Goal: Task Accomplishment & Management: Use online tool/utility

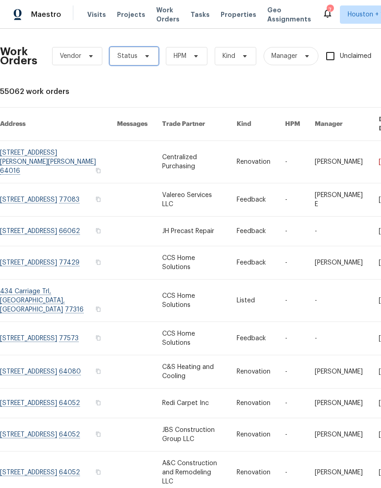
click at [136, 55] on span "Status" at bounding box center [134, 56] width 49 height 18
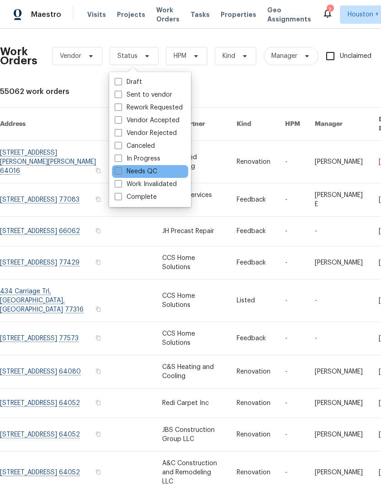
click at [115, 169] on span at bounding box center [118, 170] width 7 height 7
click at [115, 169] on input "Needs QC" at bounding box center [118, 170] width 6 height 6
checkbox input "true"
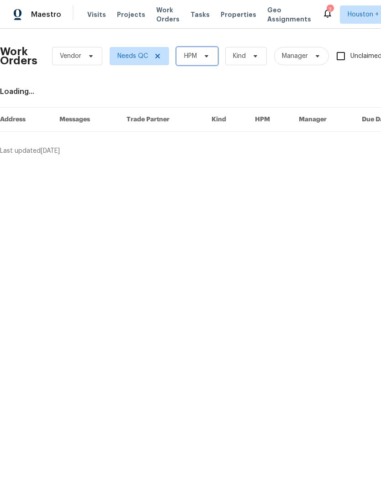
click at [196, 52] on span "HPM" at bounding box center [190, 56] width 13 height 9
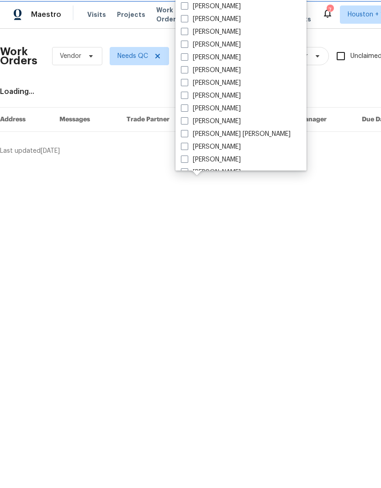
scroll to position [128, 0]
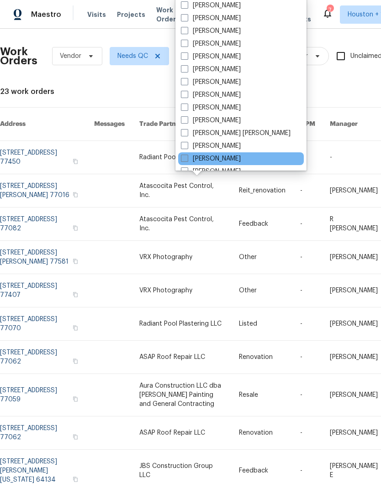
click at [233, 156] on label "[PERSON_NAME]" at bounding box center [211, 158] width 60 height 9
click at [187, 156] on input "[PERSON_NAME]" at bounding box center [184, 157] width 6 height 6
checkbox input "true"
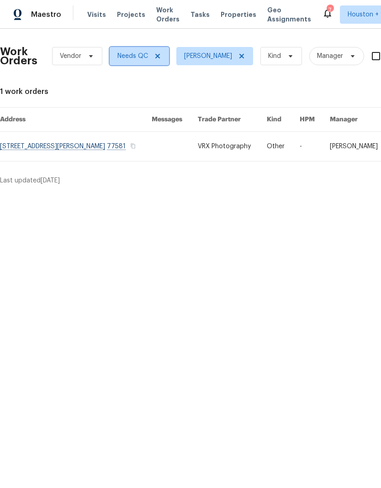
click at [160, 52] on icon at bounding box center [157, 55] width 7 height 7
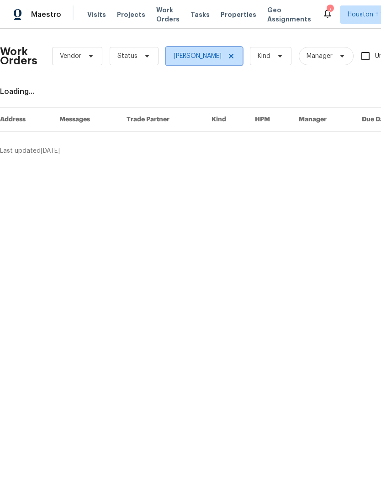
click at [227, 56] on icon at bounding box center [230, 55] width 7 height 7
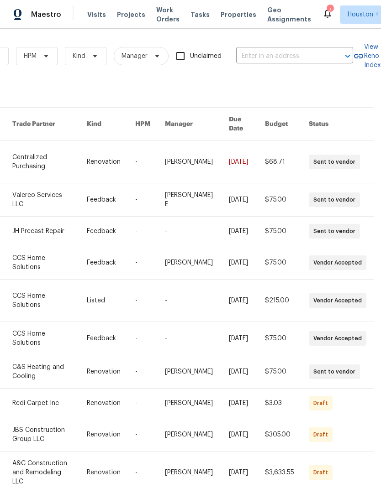
scroll to position [0, 150]
click at [303, 60] on input "text" at bounding box center [281, 56] width 91 height 14
type input "8701 e"
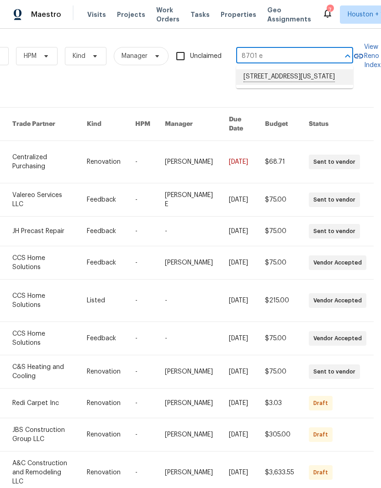
click at [322, 83] on li "[STREET_ADDRESS][US_STATE]" at bounding box center [294, 77] width 117 height 16
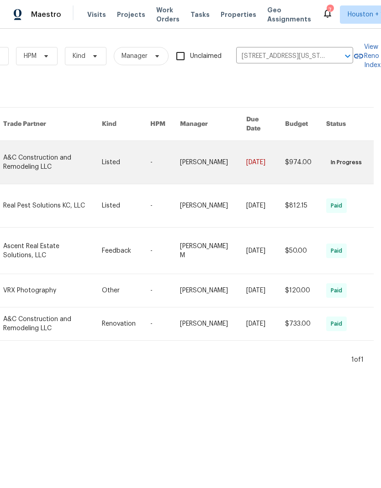
click at [27, 152] on link at bounding box center [52, 162] width 99 height 43
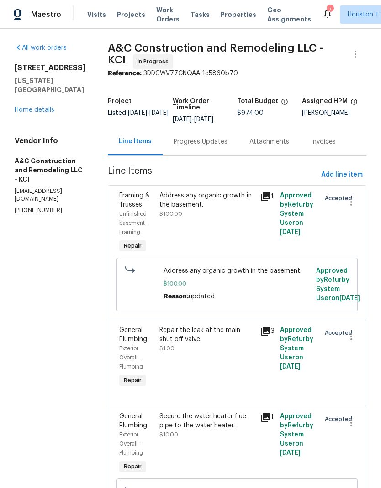
click at [215, 146] on div "Progress Updates" at bounding box center [200, 141] width 54 height 9
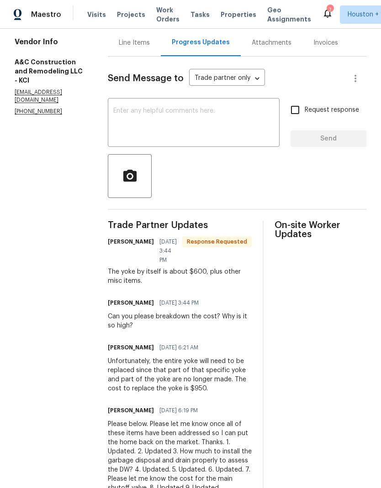
scroll to position [102, 0]
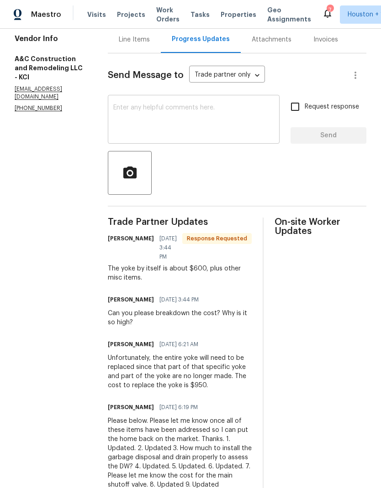
click at [247, 133] on textarea at bounding box center [193, 120] width 161 height 32
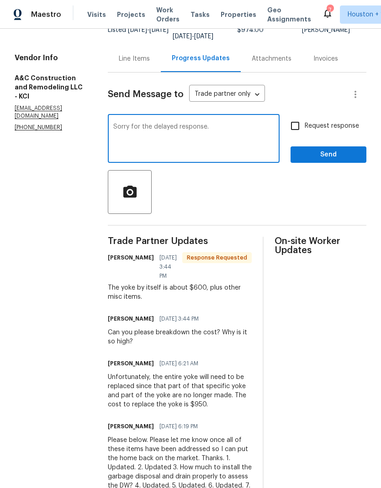
scroll to position [83, 0]
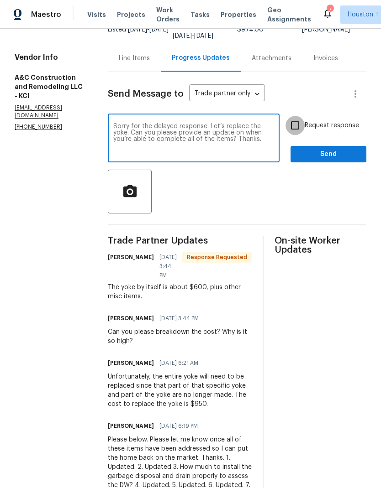
type textarea "Sorry for the delayed response. Let’s replace the yoke. Can you please provide …"
click at [294, 126] on input "Request response" at bounding box center [294, 125] width 19 height 19
checkbox input "true"
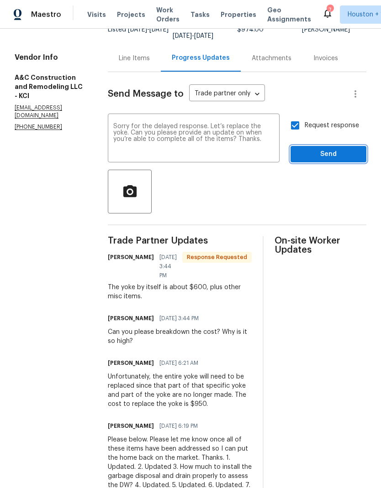
click at [343, 160] on span "Send" at bounding box center [327, 154] width 61 height 11
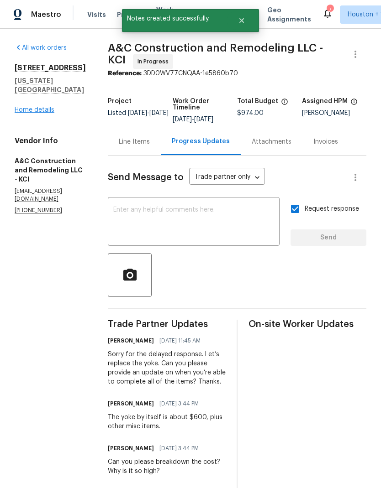
click at [26, 107] on link "Home details" at bounding box center [35, 110] width 40 height 6
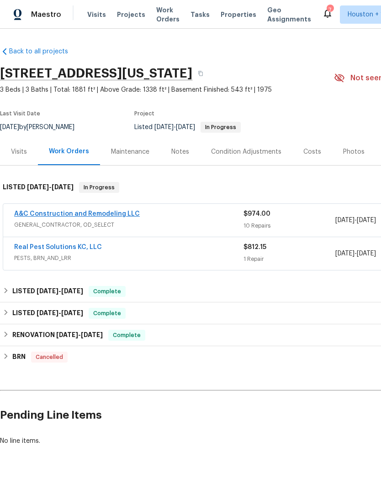
click at [34, 212] on link "A&C Construction and Remodeling LLC" at bounding box center [76, 214] width 125 height 6
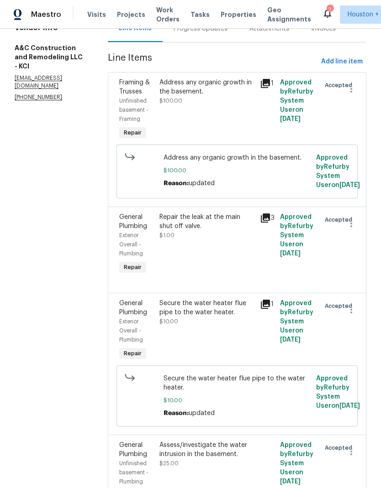
scroll to position [124, 0]
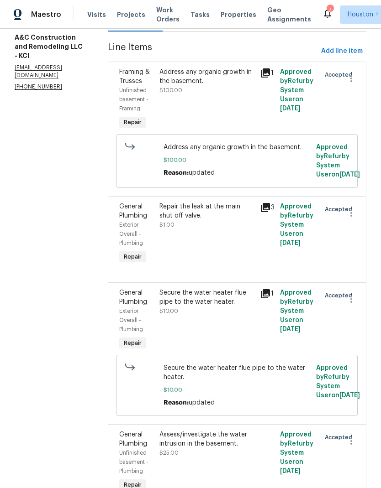
click at [242, 220] on div "Repair the leak at the main shut off valve." at bounding box center [206, 211] width 95 height 18
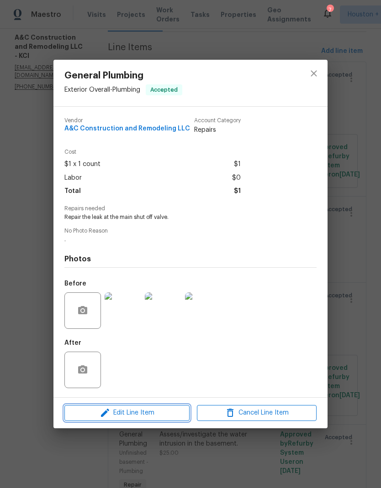
click at [91, 416] on span "Edit Line Item" at bounding box center [127, 412] width 120 height 11
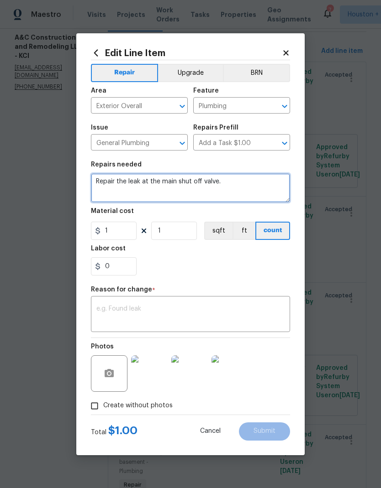
click at [107, 181] on textarea "Repair the leak at the main shut off valve." at bounding box center [190, 187] width 199 height 29
click at [107, 180] on textarea "Repair the leak at the main shut off valve." at bounding box center [190, 187] width 199 height 29
click at [101, 178] on textarea "Repair the leak at the main shut off valve." at bounding box center [190, 187] width 199 height 29
click at [100, 181] on textarea "Repair the leak at the main shut off valve." at bounding box center [190, 187] width 199 height 29
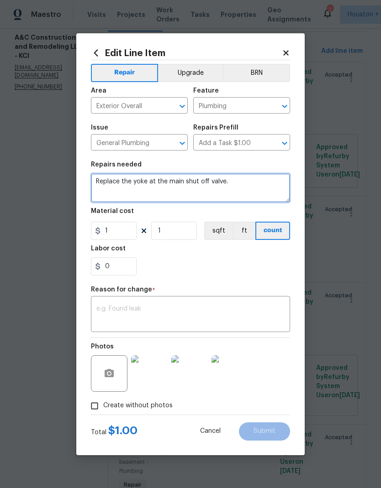
type textarea "Replace the yoke at the main shut off valve."
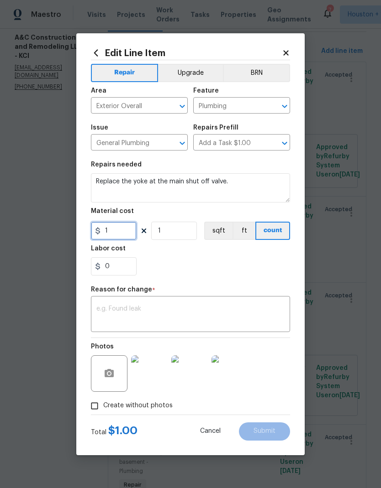
click at [124, 235] on input "1" at bounding box center [114, 231] width 46 height 18
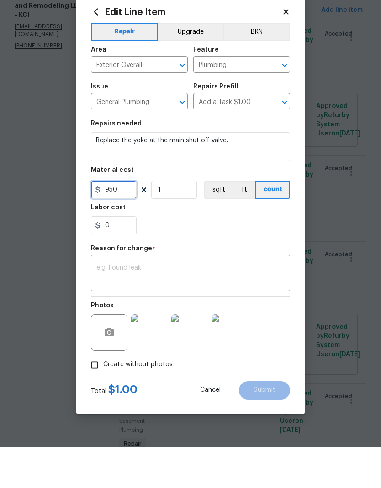
type input "950"
click at [239, 306] on textarea at bounding box center [190, 315] width 188 height 19
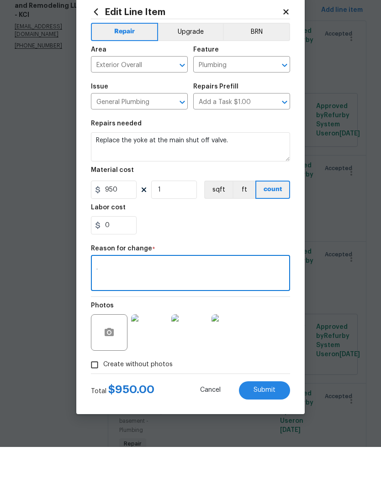
type textarea "."
click at [275, 257] on div "0" at bounding box center [190, 266] width 199 height 18
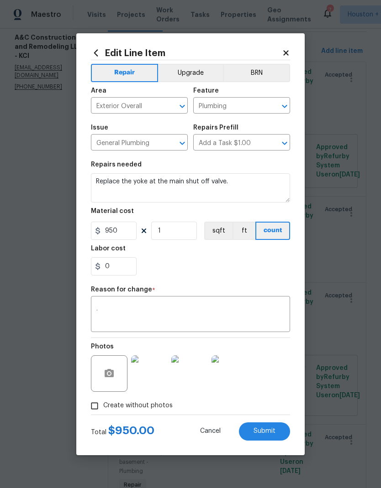
click at [151, 379] on img at bounding box center [149, 373] width 37 height 37
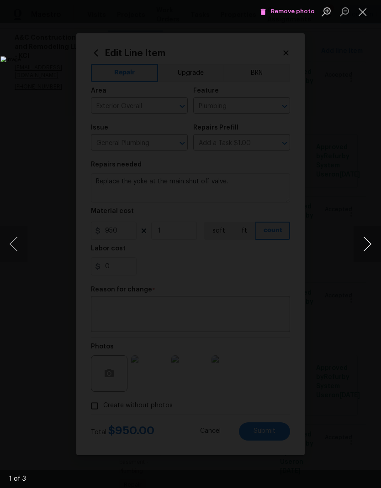
click at [366, 241] on button "Next image" at bounding box center [366, 244] width 27 height 37
click at [365, 246] on button "Next image" at bounding box center [366, 244] width 27 height 37
click at [363, 14] on button "Close lightbox" at bounding box center [362, 12] width 18 height 16
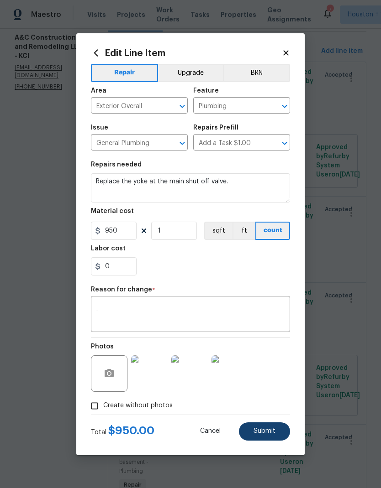
click at [271, 431] on span "Submit" at bounding box center [264, 431] width 22 height 7
type textarea "Repair the leak at the main shut off valve."
type input "1"
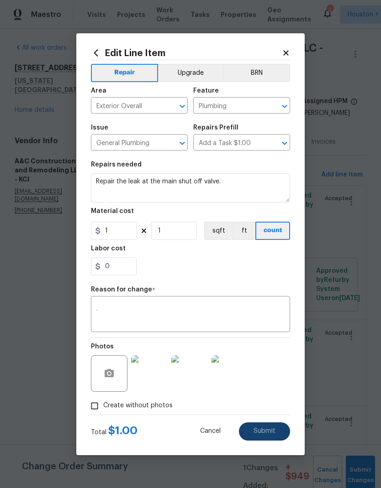
scroll to position [0, 0]
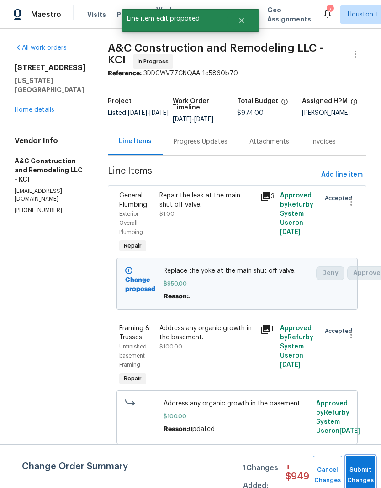
click at [362, 474] on button "Submit Changes" at bounding box center [359, 475] width 29 height 39
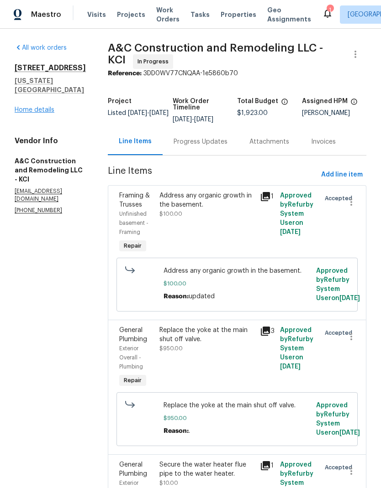
click at [21, 107] on link "Home details" at bounding box center [35, 110] width 40 height 6
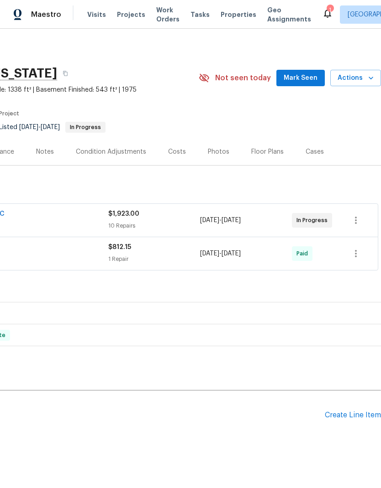
scroll to position [0, 135]
click at [161, 13] on span "Work Orders" at bounding box center [167, 14] width 23 height 18
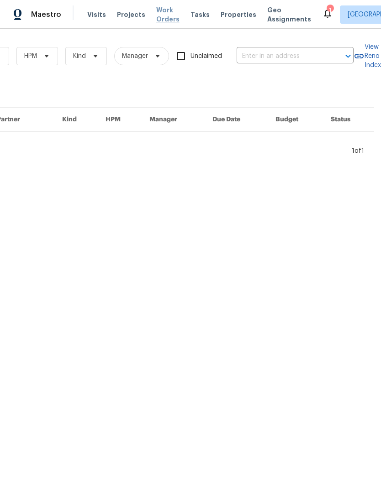
scroll to position [0, 150]
click at [308, 59] on input "text" at bounding box center [281, 56] width 91 height 14
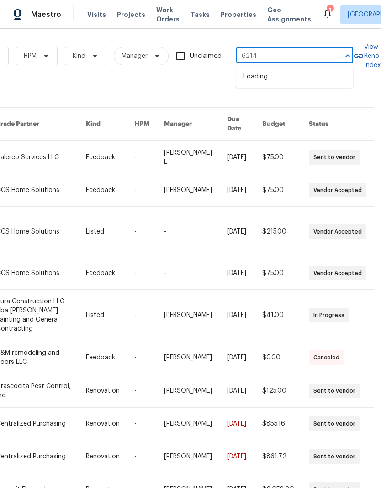
type input "6214 c"
click at [322, 116] on li "6214 Clayridge Dr, Houston, TX 77053" at bounding box center [294, 108] width 117 height 16
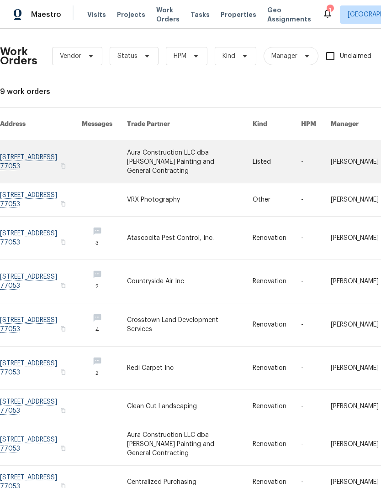
click at [151, 155] on link at bounding box center [189, 162] width 125 height 42
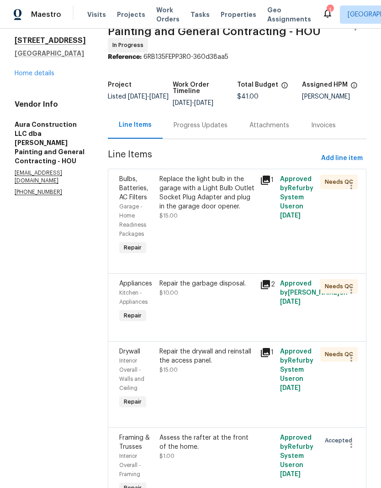
scroll to position [37, 0]
click at [227, 431] on div "Assess the rafter at the front of the home. $1.00" at bounding box center [206, 465] width 100 height 69
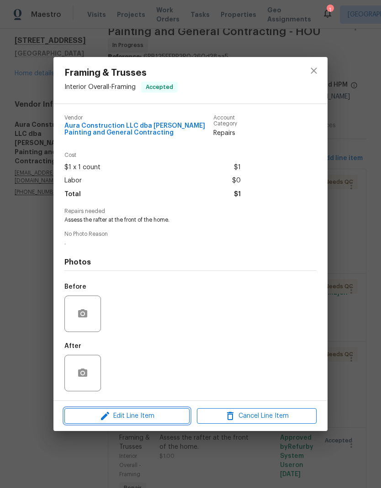
click at [170, 415] on span "Edit Line Item" at bounding box center [127, 416] width 120 height 11
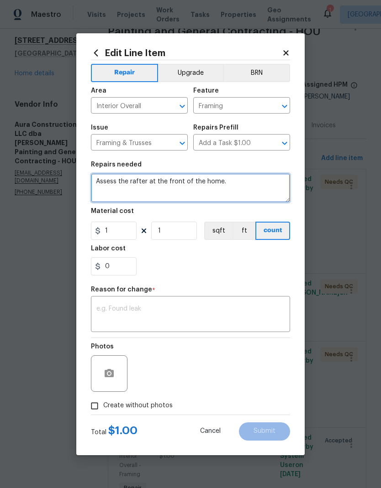
click at [104, 180] on textarea "Assess the rafter at the front of the home." at bounding box center [190, 187] width 199 height 29
click at [100, 179] on textarea "Assess the rafter at the front of the home." at bounding box center [190, 187] width 199 height 29
click at [103, 180] on textarea "Assess the rafter at the front of the home." at bounding box center [190, 187] width 199 height 29
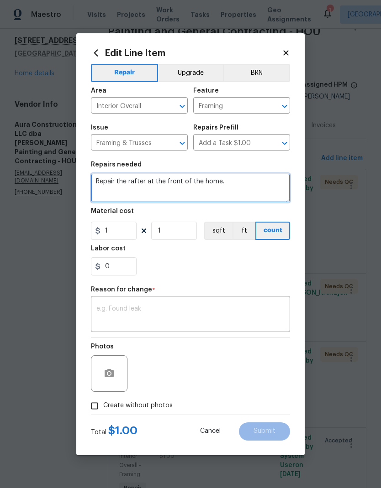
type textarea "Repair the rafter at the front of the home."
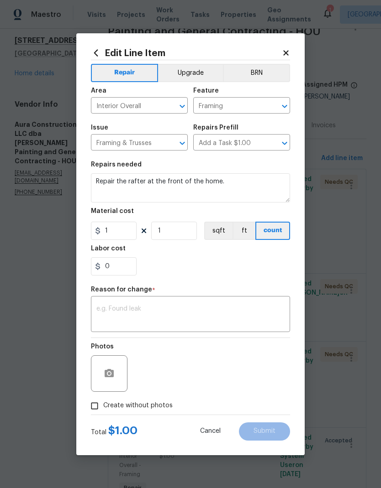
click at [260, 273] on div "0" at bounding box center [190, 266] width 199 height 18
click at [121, 232] on input "1" at bounding box center [114, 231] width 46 height 18
type input "150"
click at [247, 264] on div "0" at bounding box center [190, 266] width 199 height 18
click at [253, 318] on textarea at bounding box center [190, 315] width 188 height 19
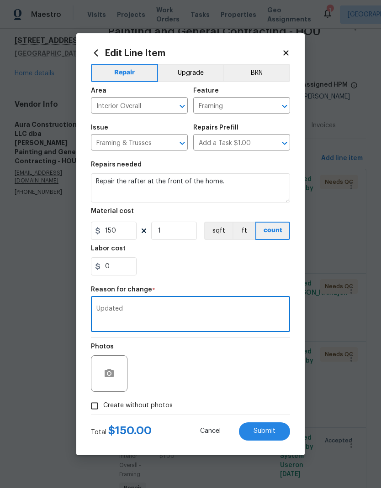
type textarea "Updated"
click at [265, 264] on div "0" at bounding box center [190, 266] width 199 height 18
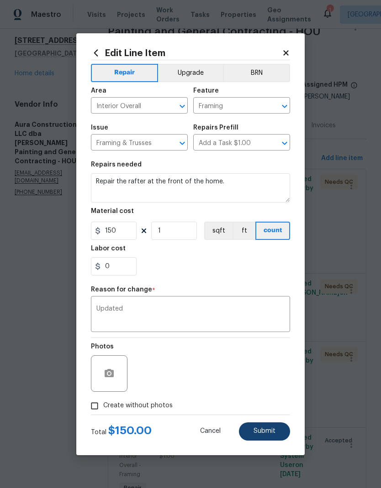
click at [276, 432] on button "Submit" at bounding box center [264, 431] width 51 height 18
type textarea "Assess the rafter at the front of the home."
type input "1"
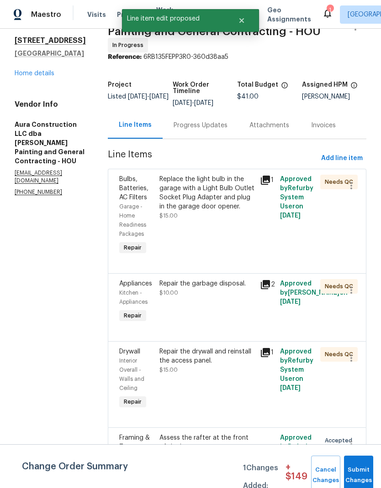
scroll to position [0, 0]
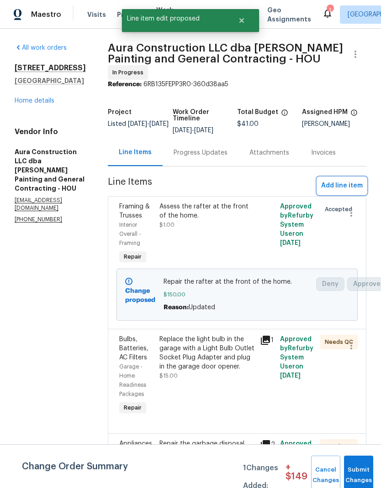
click at [356, 177] on button "Add line item" at bounding box center [341, 185] width 49 height 17
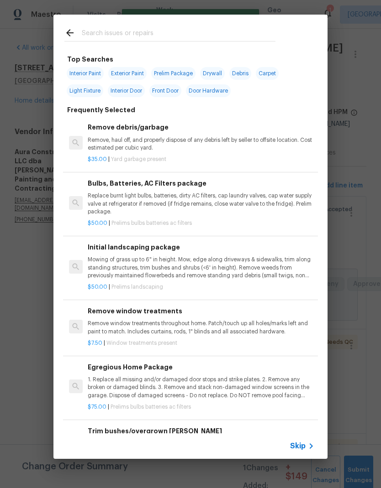
click at [263, 27] on input "text" at bounding box center [178, 34] width 193 height 14
type input "Gate"
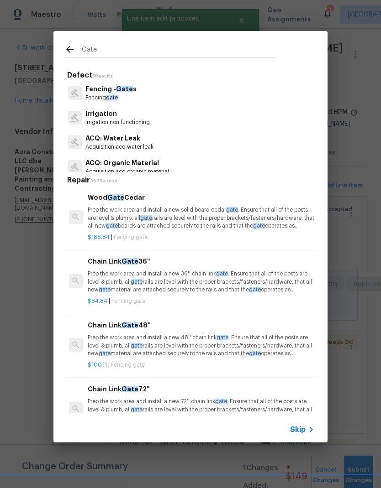
click at [104, 93] on p "Fencing - Gate s" at bounding box center [110, 89] width 51 height 10
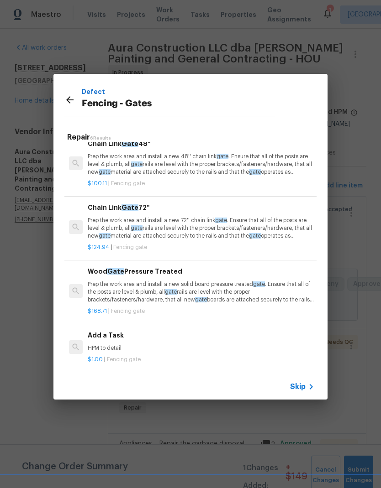
scroll to position [138, 0]
click at [98, 348] on p "HPM to detail" at bounding box center [201, 349] width 226 height 8
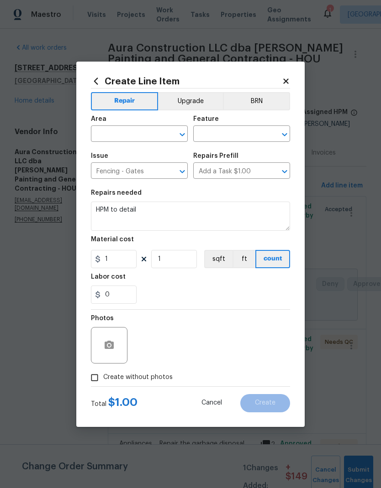
click at [98, 348] on div at bounding box center [109, 345] width 37 height 37
click at [103, 204] on textarea "HPM to detail" at bounding box center [190, 216] width 199 height 29
click at [101, 213] on textarea "HPM to detail" at bounding box center [190, 216] width 199 height 29
click at [103, 209] on textarea "HPM to detail" at bounding box center [190, 216] width 199 height 29
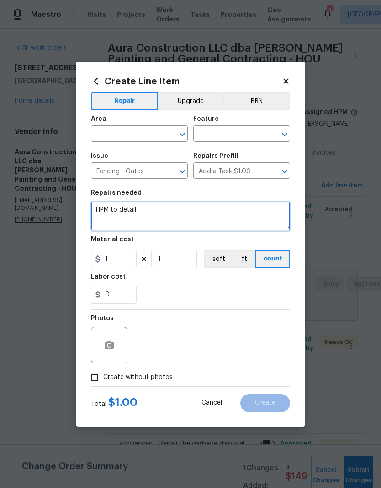
click at [103, 209] on textarea "HPM to detail" at bounding box center [190, 216] width 199 height 29
type textarea "Adjust the fence gate."
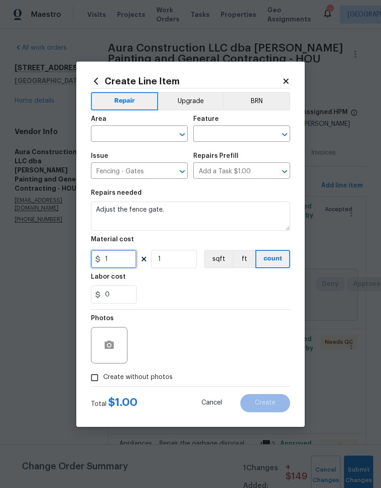
click at [125, 260] on input "1" at bounding box center [114, 259] width 46 height 18
type input "50"
click at [241, 297] on div "0" at bounding box center [190, 295] width 199 height 18
click at [103, 379] on input "Create without photos" at bounding box center [94, 377] width 17 height 17
checkbox input "true"
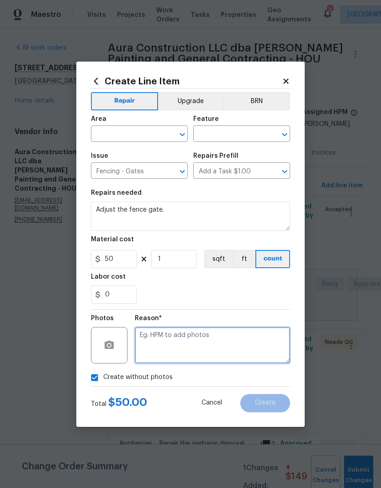
click at [258, 340] on textarea at bounding box center [212, 345] width 155 height 37
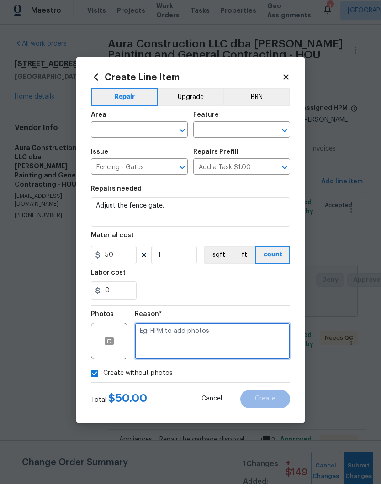
scroll to position [0, 0]
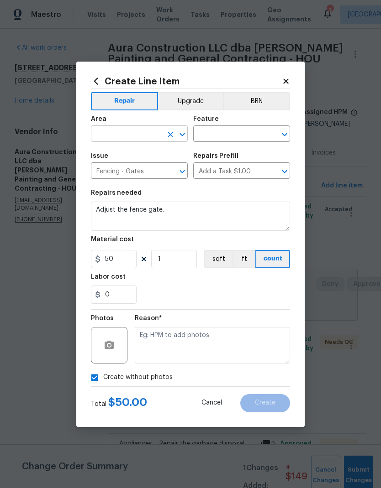
click at [103, 136] on input "text" at bounding box center [126, 135] width 71 height 14
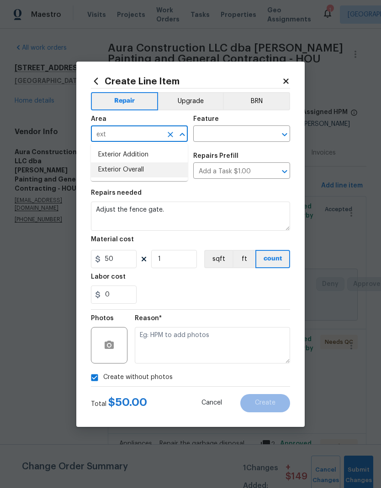
click at [107, 168] on li "Exterior Overall" at bounding box center [139, 169] width 97 height 15
type input "Exterior Overall"
click at [255, 138] on input "text" at bounding box center [228, 135] width 71 height 14
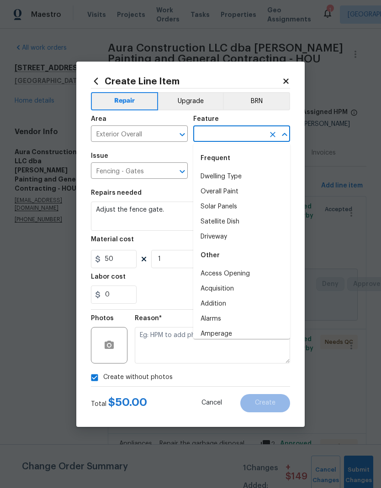
click at [251, 141] on input "text" at bounding box center [228, 135] width 71 height 14
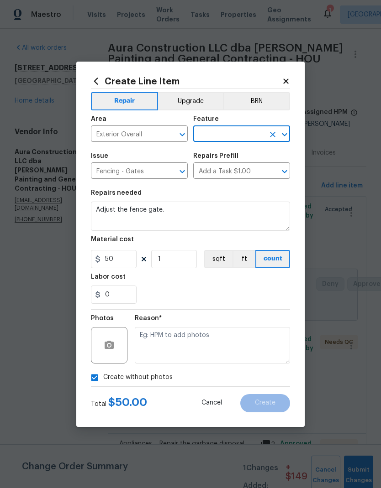
click at [252, 132] on input "text" at bounding box center [228, 135] width 71 height 14
click at [256, 196] on li "Fencing" at bounding box center [241, 191] width 97 height 15
type input "Fencing"
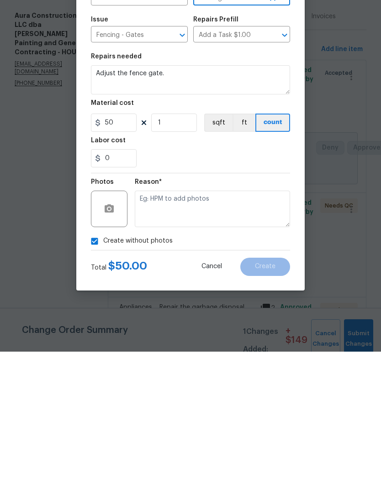
click at [261, 184] on section "Repairs needed Adjust the fence gate. Material cost 50 1 sqft ft count Labor co…" at bounding box center [190, 246] width 199 height 125
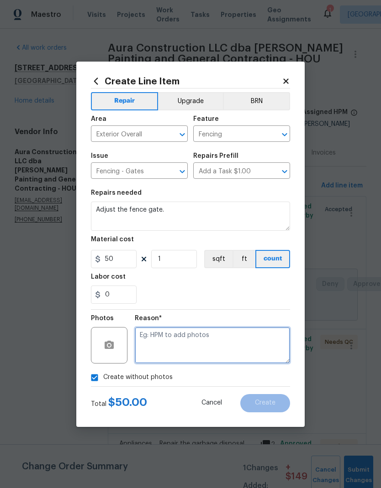
click at [242, 356] on textarea at bounding box center [212, 345] width 155 height 37
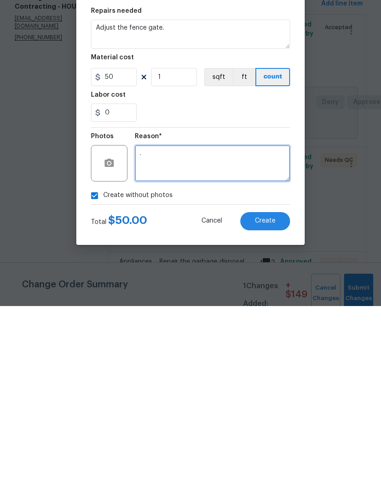
type textarea "."
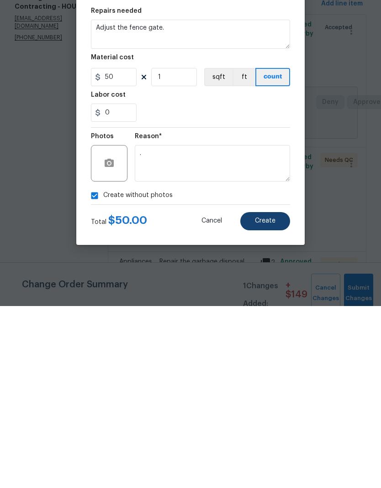
click at [276, 394] on button "Create" at bounding box center [265, 403] width 50 height 18
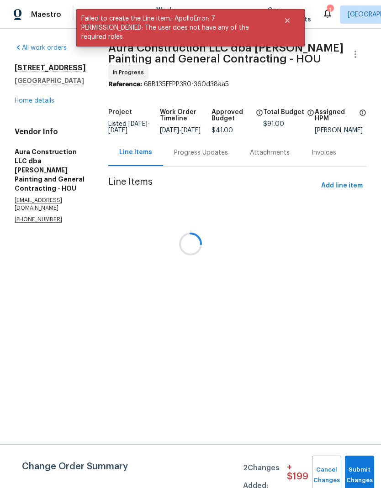
scroll to position [0, 0]
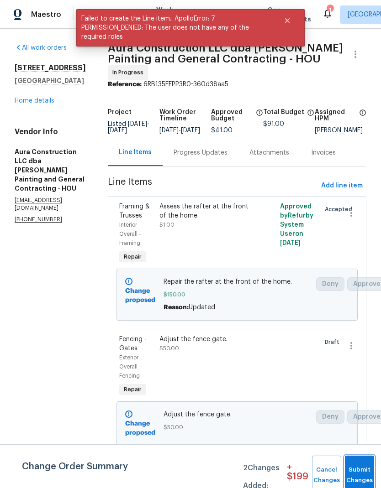
click at [363, 473] on button "Submit Changes" at bounding box center [358, 475] width 29 height 39
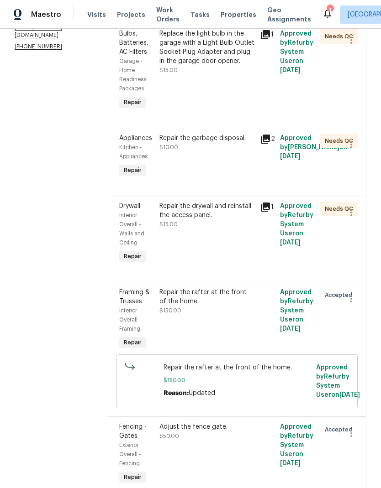
scroll to position [172, 0]
